Goal: Navigation & Orientation: Find specific page/section

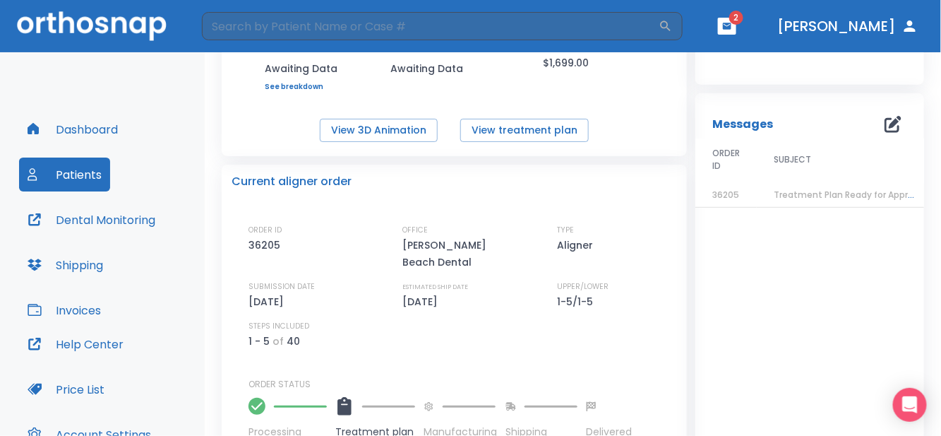
scroll to position [345, 0]
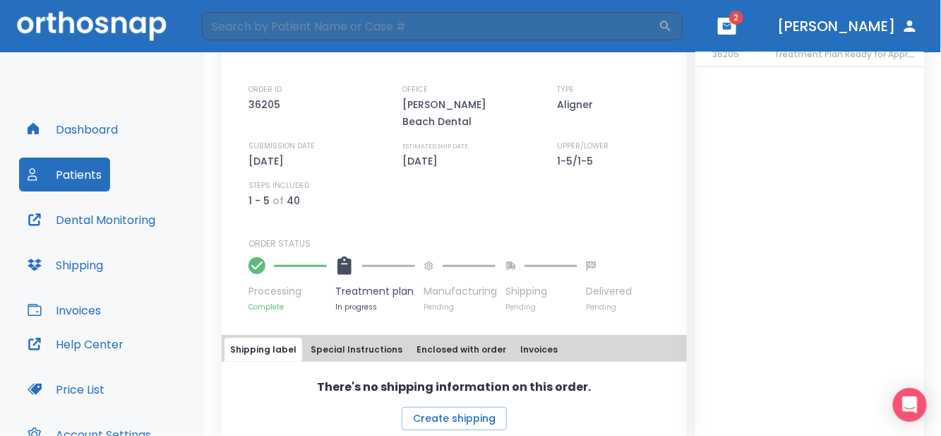
click at [885, 28] on button "[PERSON_NAME]" at bounding box center [848, 25] width 153 height 25
click at [898, 25] on button "[PERSON_NAME]" at bounding box center [848, 25] width 153 height 25
click at [840, 24] on button "[PERSON_NAME]" at bounding box center [848, 25] width 153 height 25
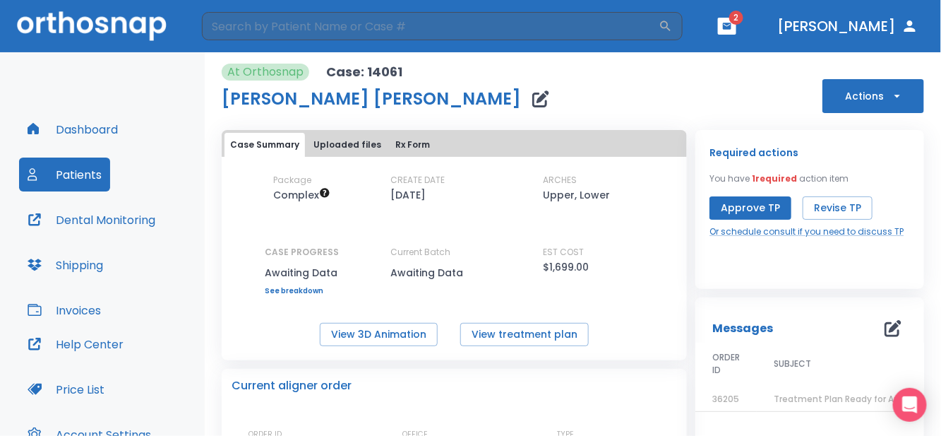
scroll to position [0, 0]
click at [90, 171] on button "Patients" at bounding box center [64, 174] width 91 height 34
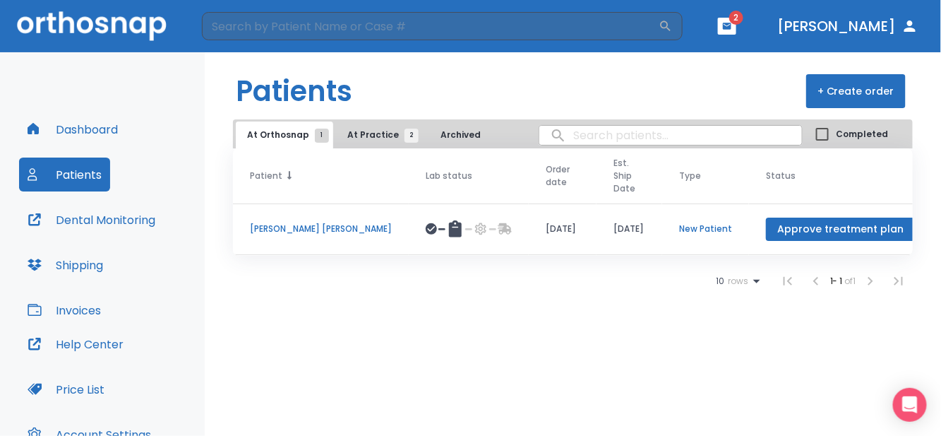
click at [275, 169] on span "Patient" at bounding box center [266, 175] width 32 height 13
click at [95, 125] on button "Dashboard" at bounding box center [72, 129] width 107 height 34
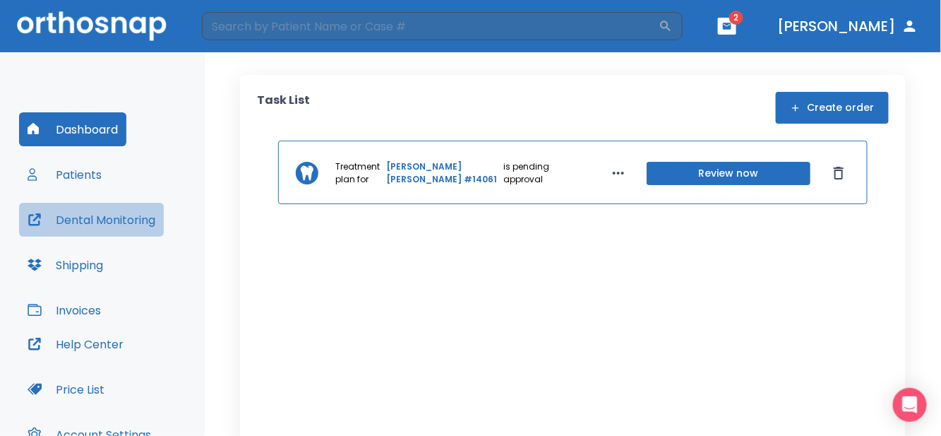
click at [132, 216] on button "Dental Monitoring" at bounding box center [91, 220] width 145 height 34
click at [64, 175] on button "Patients" at bounding box center [64, 174] width 91 height 34
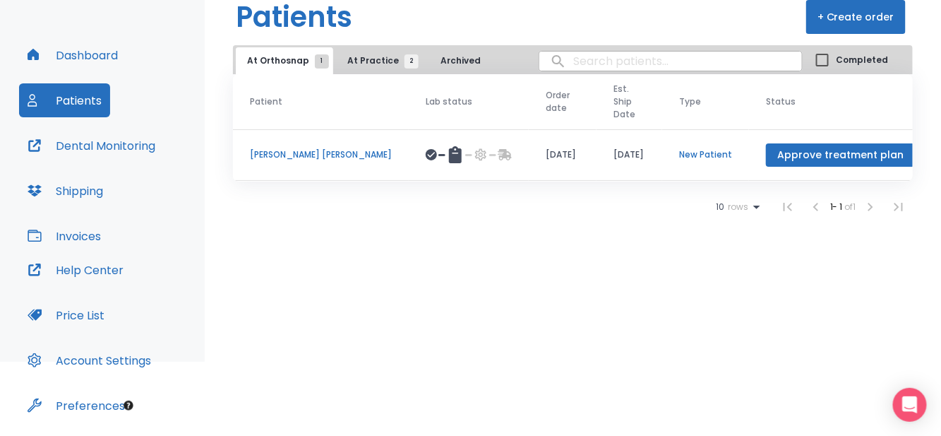
scroll to position [119, 0]
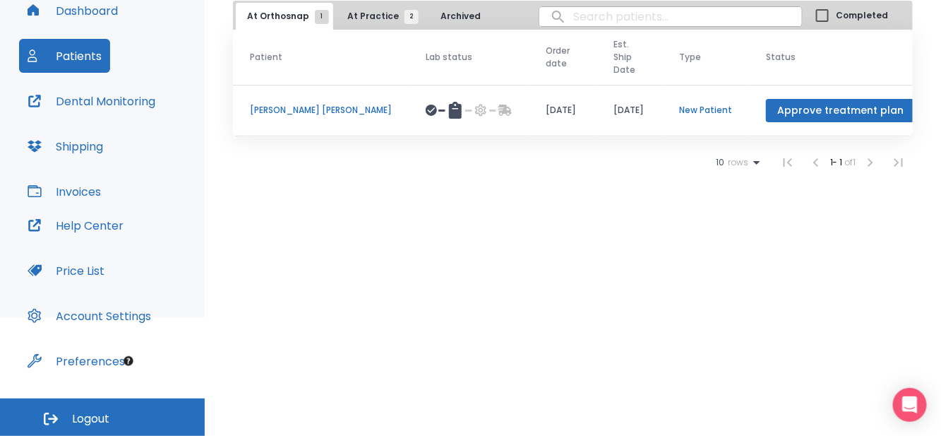
click at [362, 317] on html "​ 2 [PERSON_NAME] Dashboard Patients Dental Monitoring Shipping Invoices Help C…" at bounding box center [470, 99] width 941 height 436
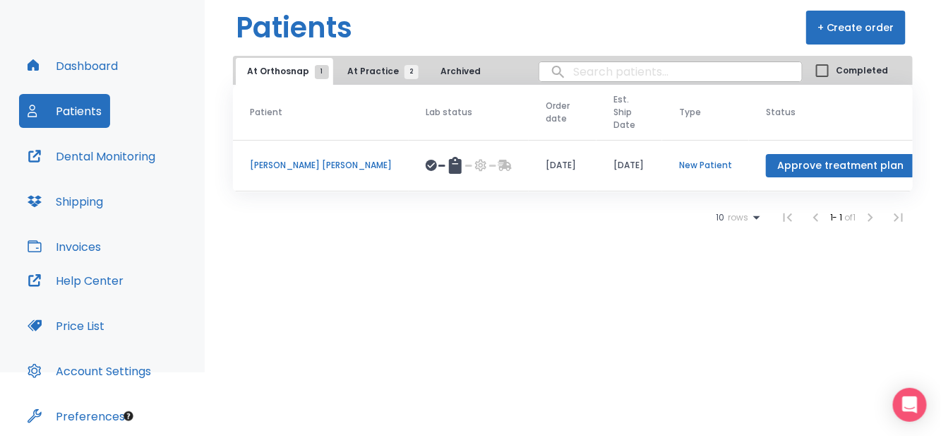
scroll to position [0, 0]
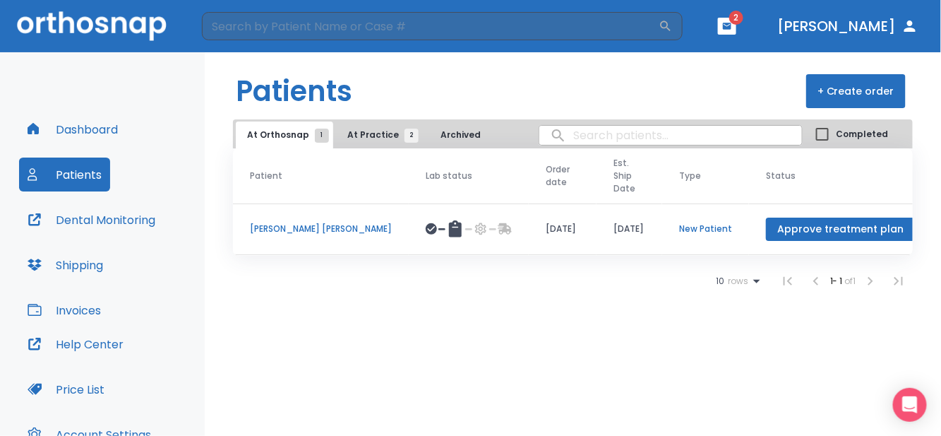
click at [390, 136] on span "At Practice 2" at bounding box center [379, 135] width 64 height 13
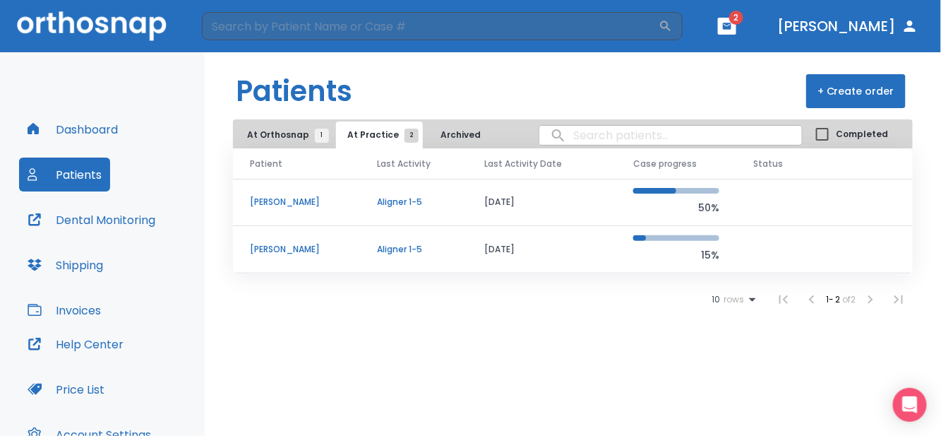
click at [275, 248] on p "[PERSON_NAME]" at bounding box center [296, 249] width 93 height 13
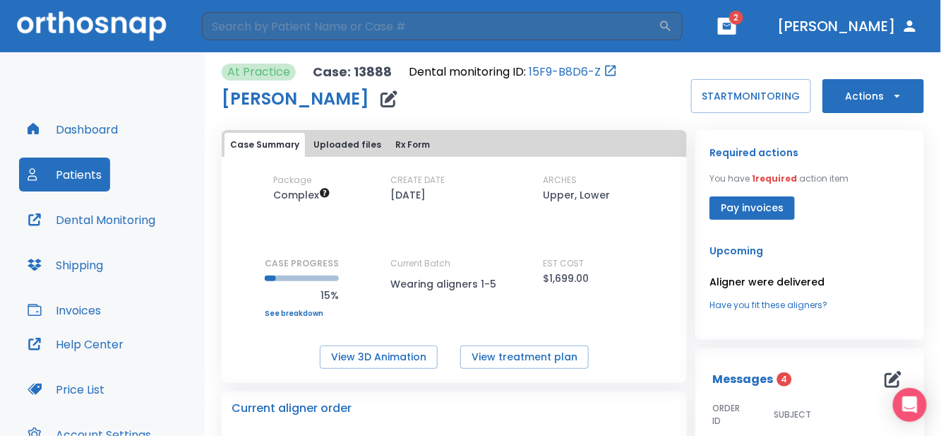
click at [87, 131] on button "Dashboard" at bounding box center [72, 129] width 107 height 34
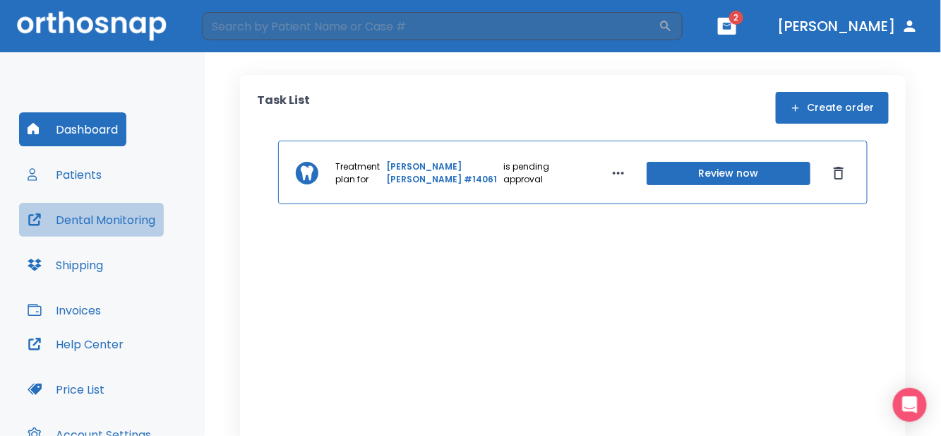
click at [95, 210] on button "Dental Monitoring" at bounding box center [91, 220] width 145 height 34
click at [72, 169] on button "Patients" at bounding box center [64, 174] width 91 height 34
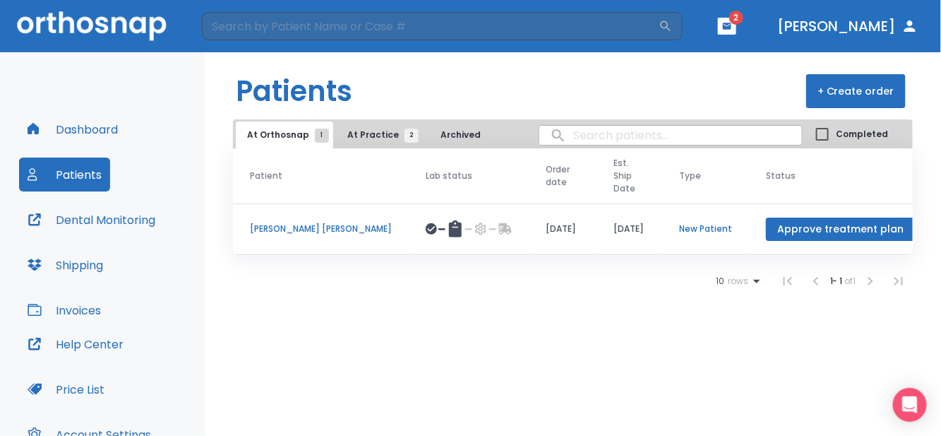
click at [95, 210] on button "Dental Monitoring" at bounding box center [91, 220] width 145 height 34
click at [72, 264] on button "Shipping" at bounding box center [65, 265] width 93 height 34
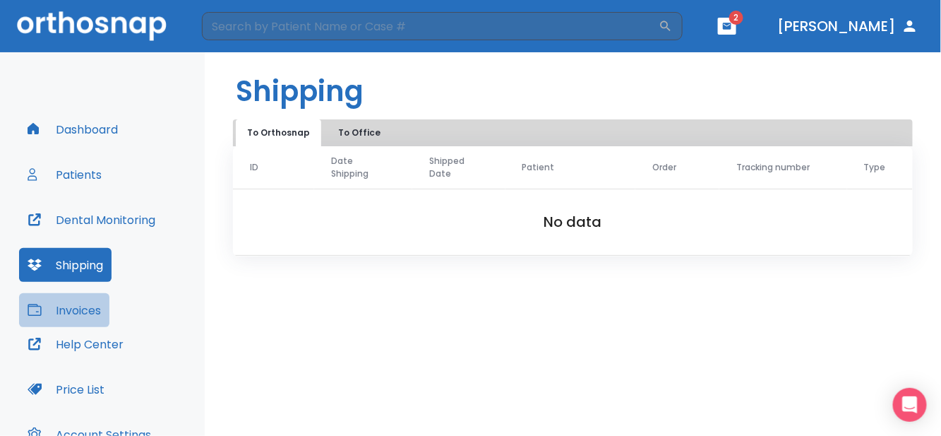
click at [71, 314] on button "Invoices" at bounding box center [64, 310] width 90 height 34
